Goal: Task Accomplishment & Management: Use online tool/utility

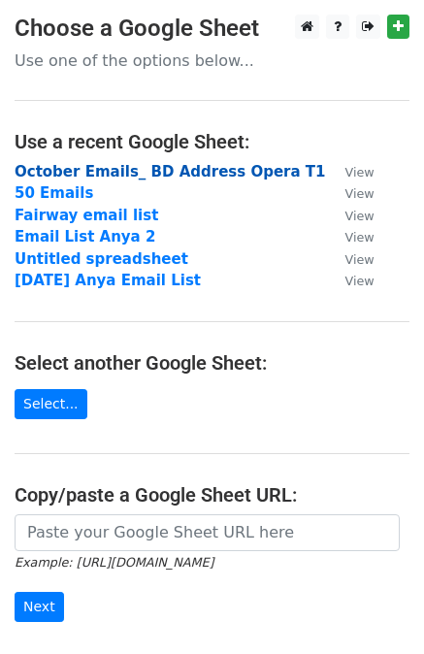
click at [120, 163] on strong "October Emails_ BD Address Opera T1" at bounding box center [171, 171] width 312 height 17
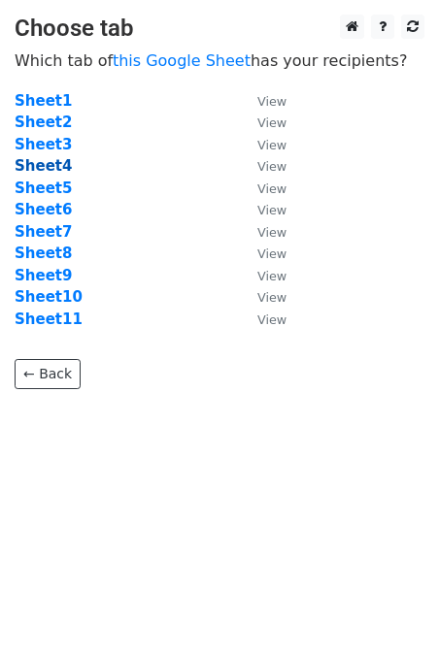
click at [50, 161] on strong "Sheet4" at bounding box center [43, 165] width 57 height 17
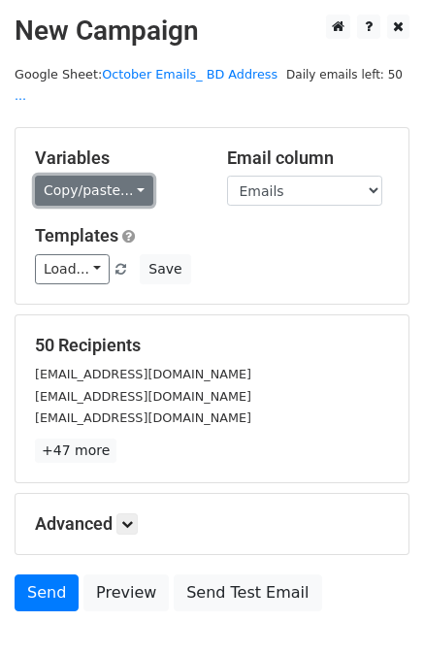
click at [124, 176] on link "Copy/paste..." at bounding box center [94, 191] width 118 height 30
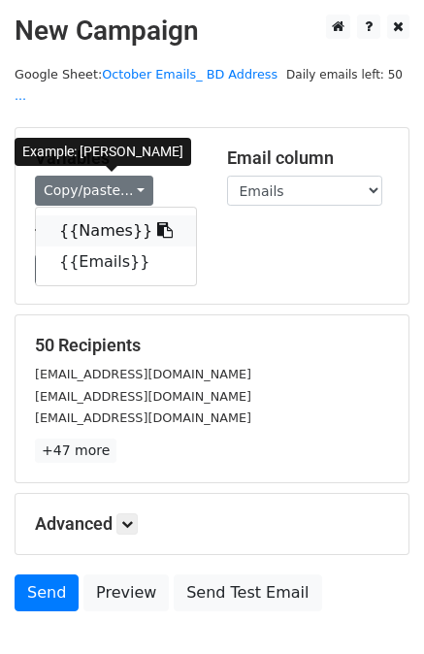
click at [157, 222] on icon at bounding box center [165, 230] width 16 height 16
